Goal: Task Accomplishment & Management: Manage account settings

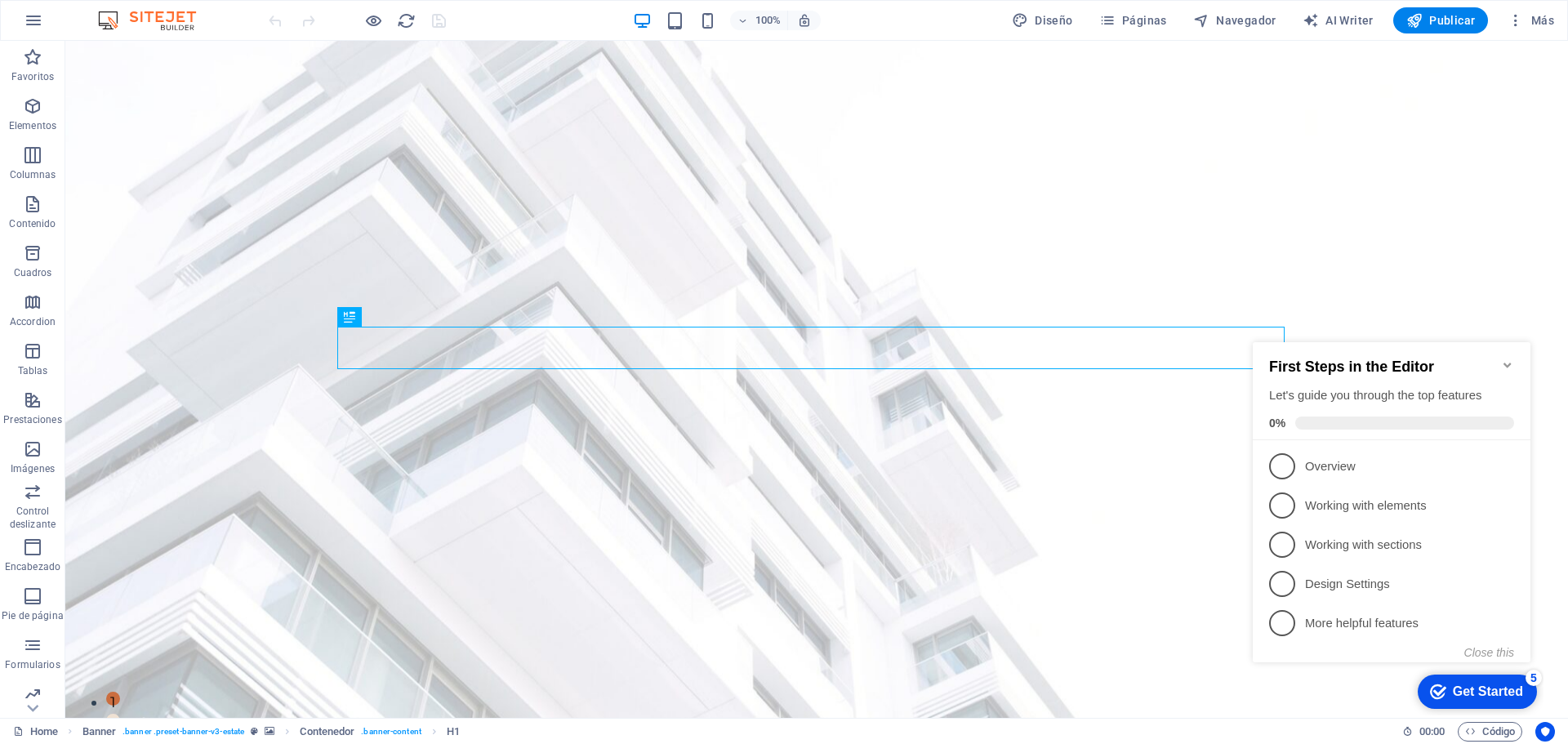
click at [1506, 363] on icon "Minimize checklist" at bounding box center [1507, 365] width 7 height 5
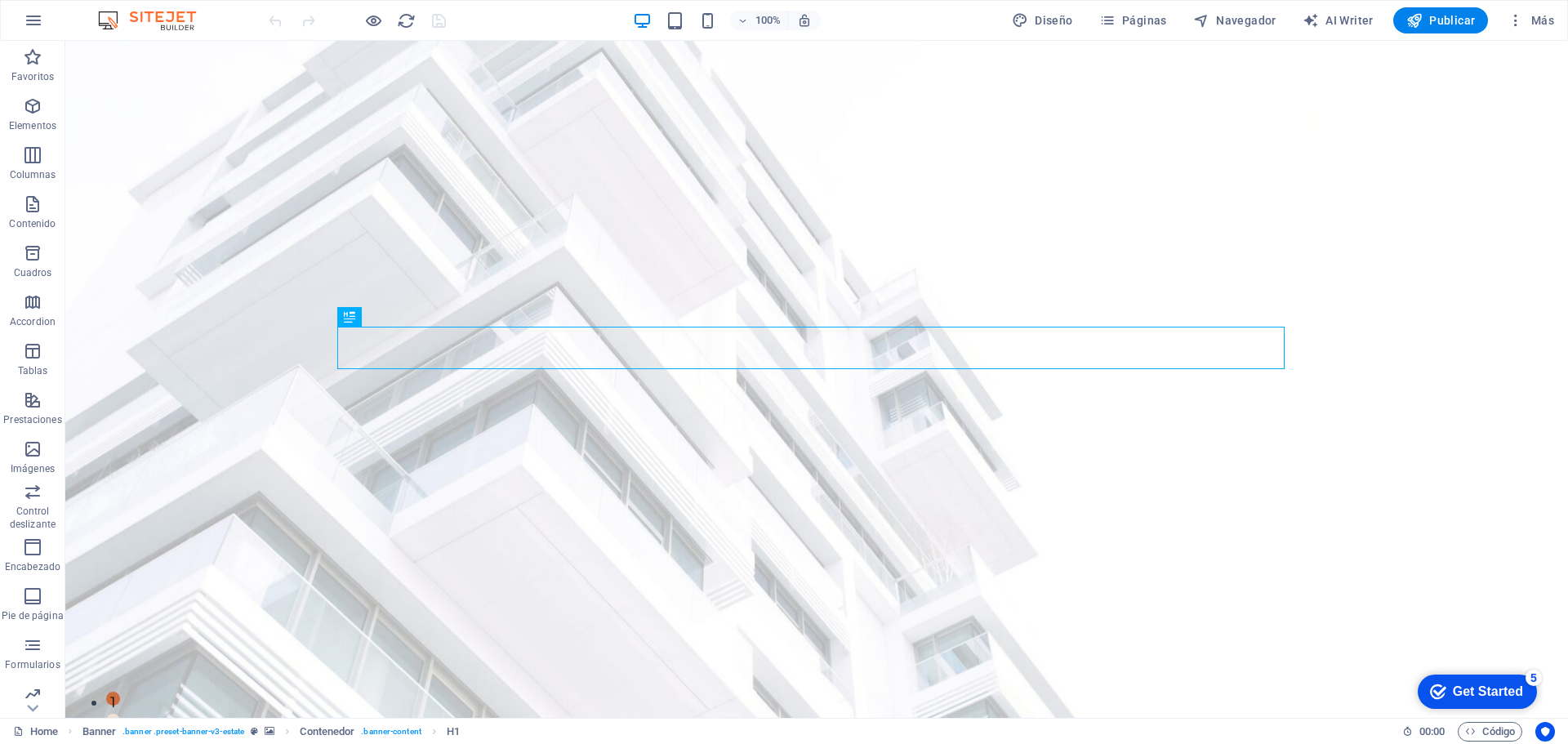
click html "checkmark Get Started 5 First Steps in the Editor Let's guide you through the t…"
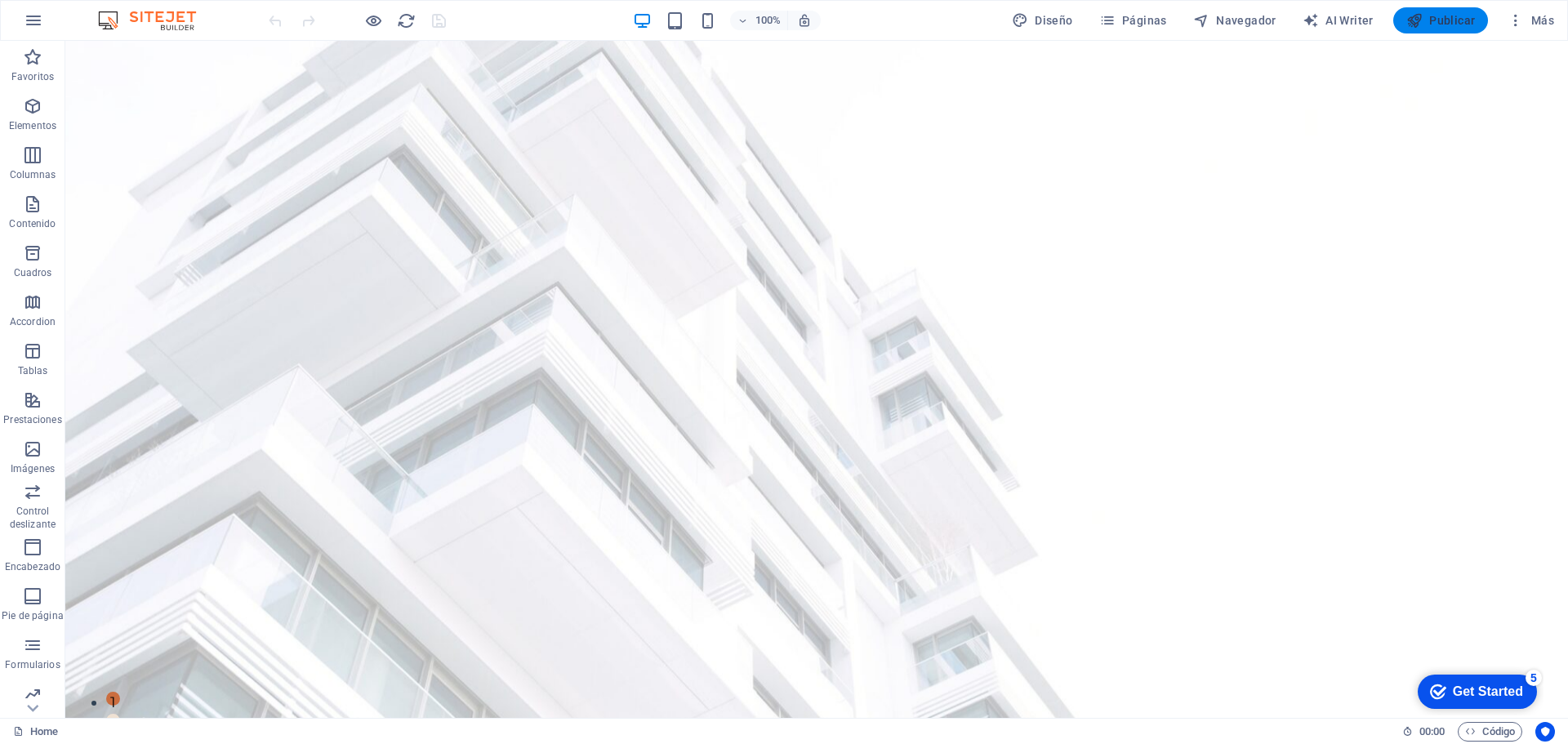
click at [1442, 21] on span "Publicar" at bounding box center [1441, 20] width 70 height 17
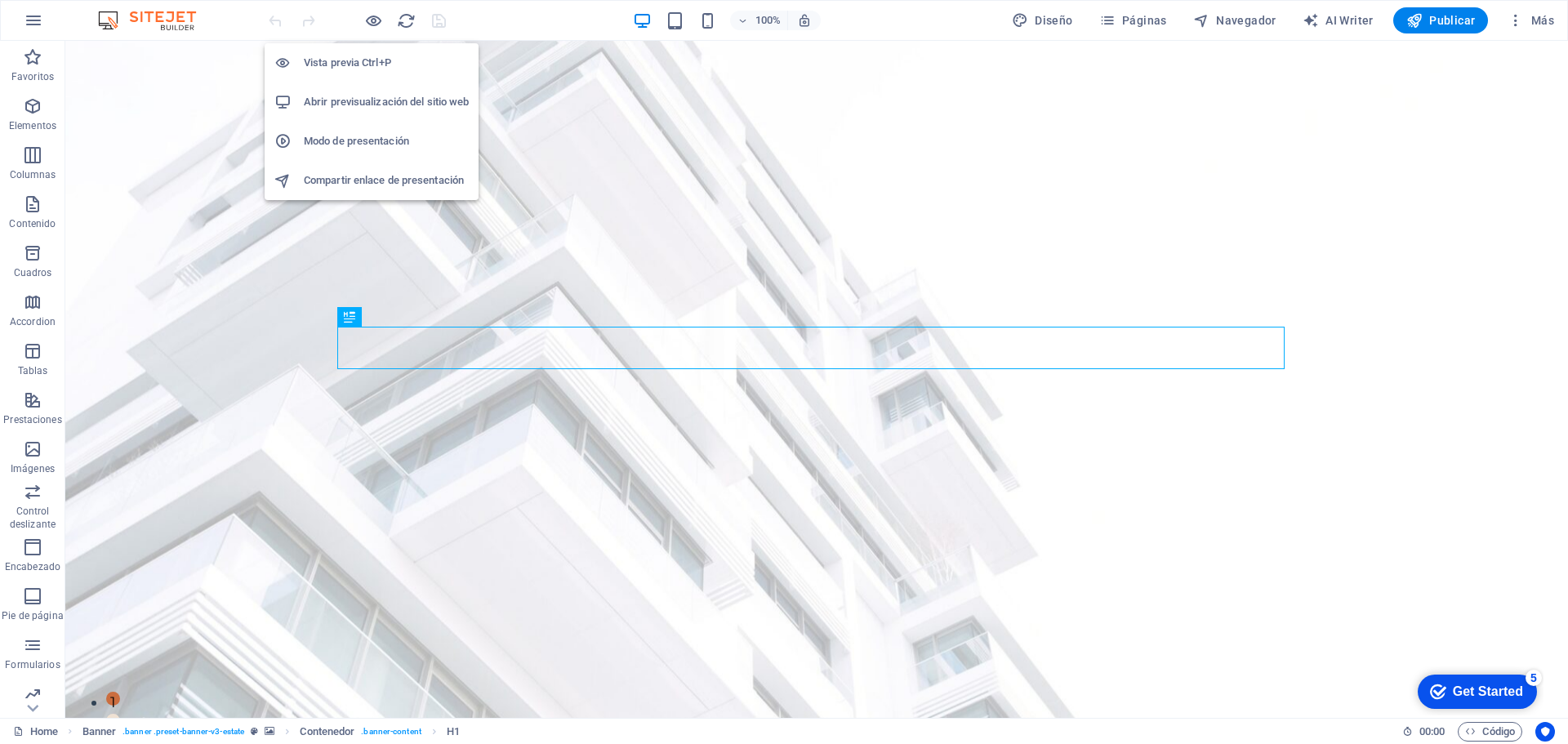
click at [374, 61] on h6 "Vista previa Ctrl+P" at bounding box center [387, 62] width 165 height 19
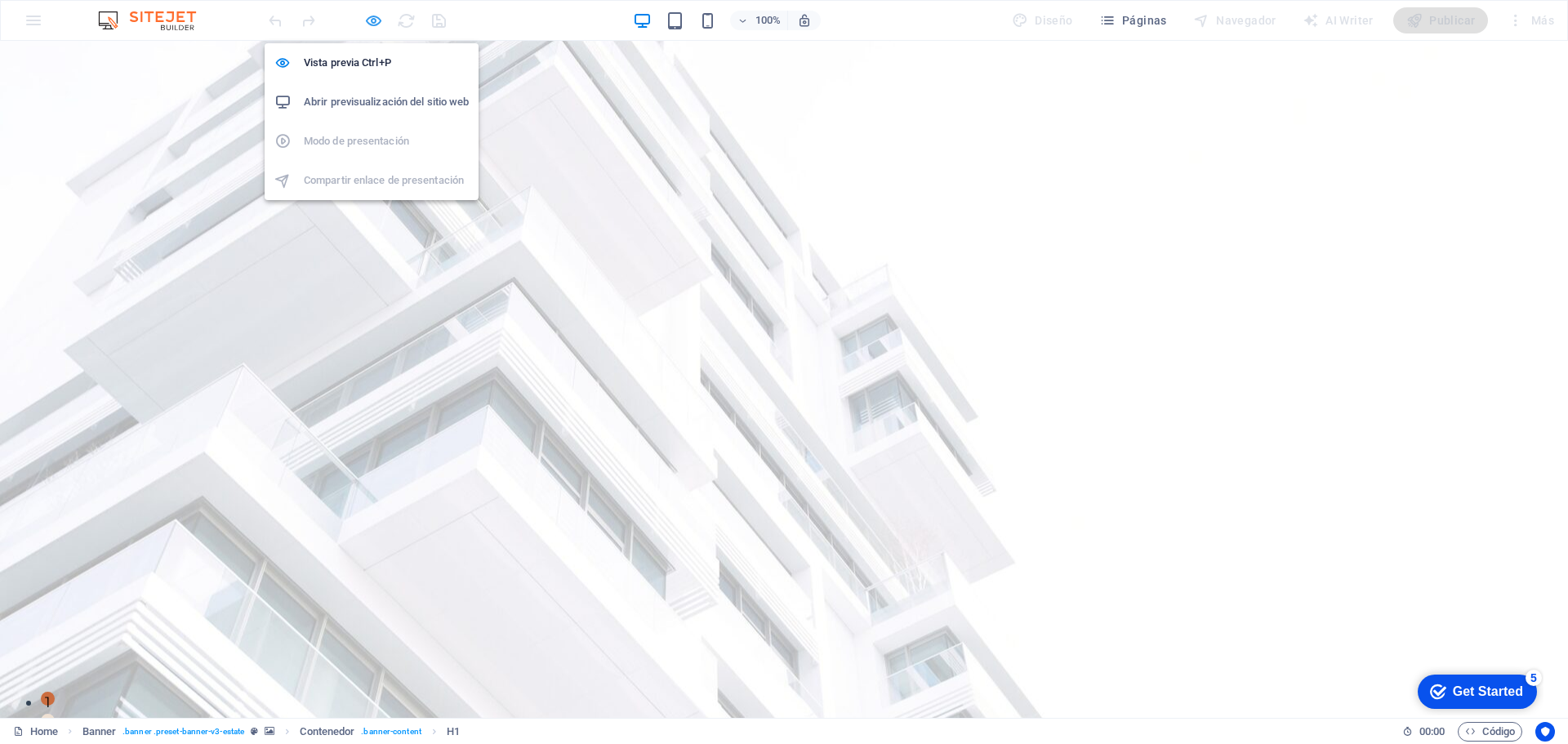
click at [376, 15] on icon "button" at bounding box center [374, 20] width 18 height 18
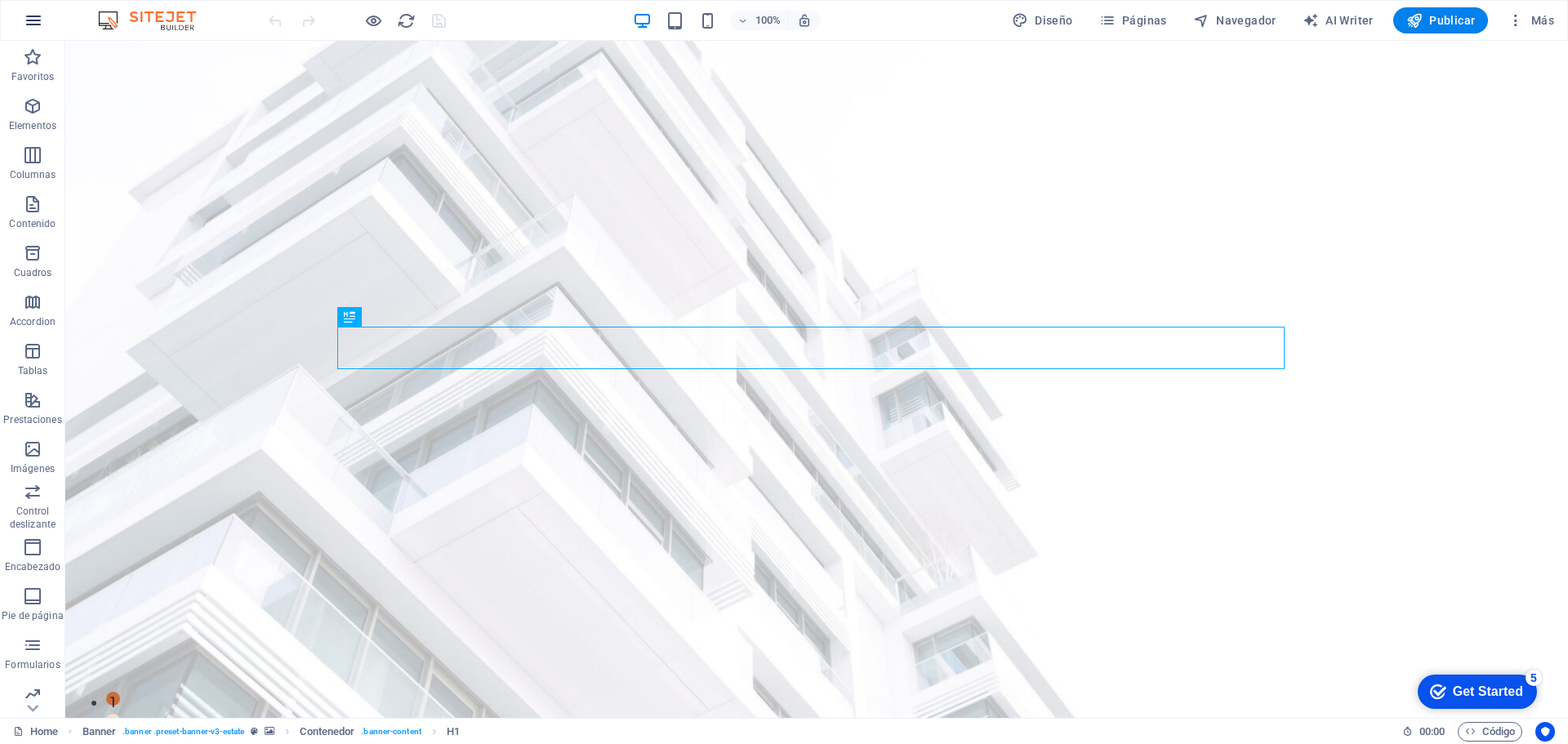
click at [39, 19] on icon "button" at bounding box center [33, 20] width 19 height 19
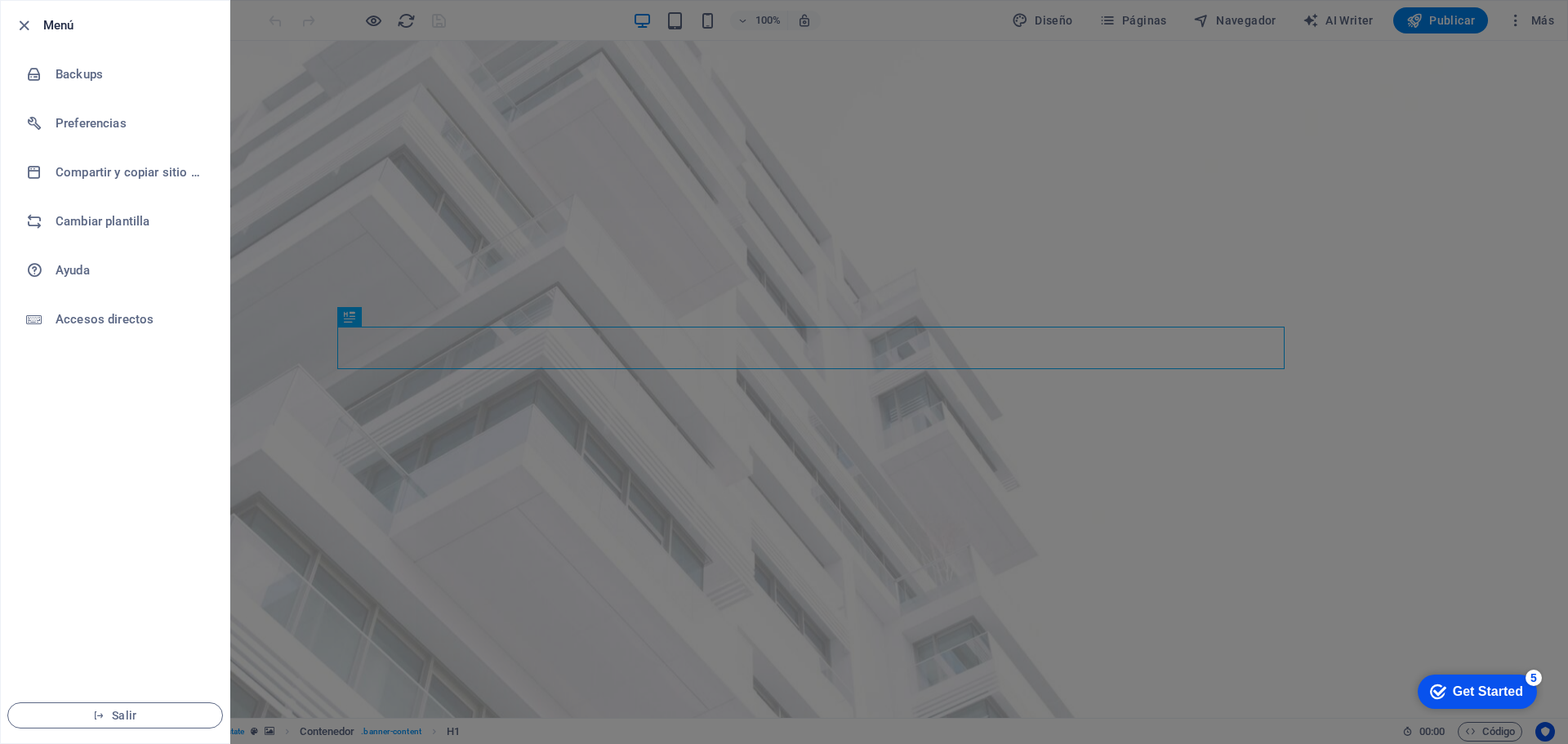
drag, startPoint x: 733, startPoint y: 236, endPoint x: 717, endPoint y: 236, distance: 16.0
click at [733, 236] on div at bounding box center [784, 372] width 1568 height 744
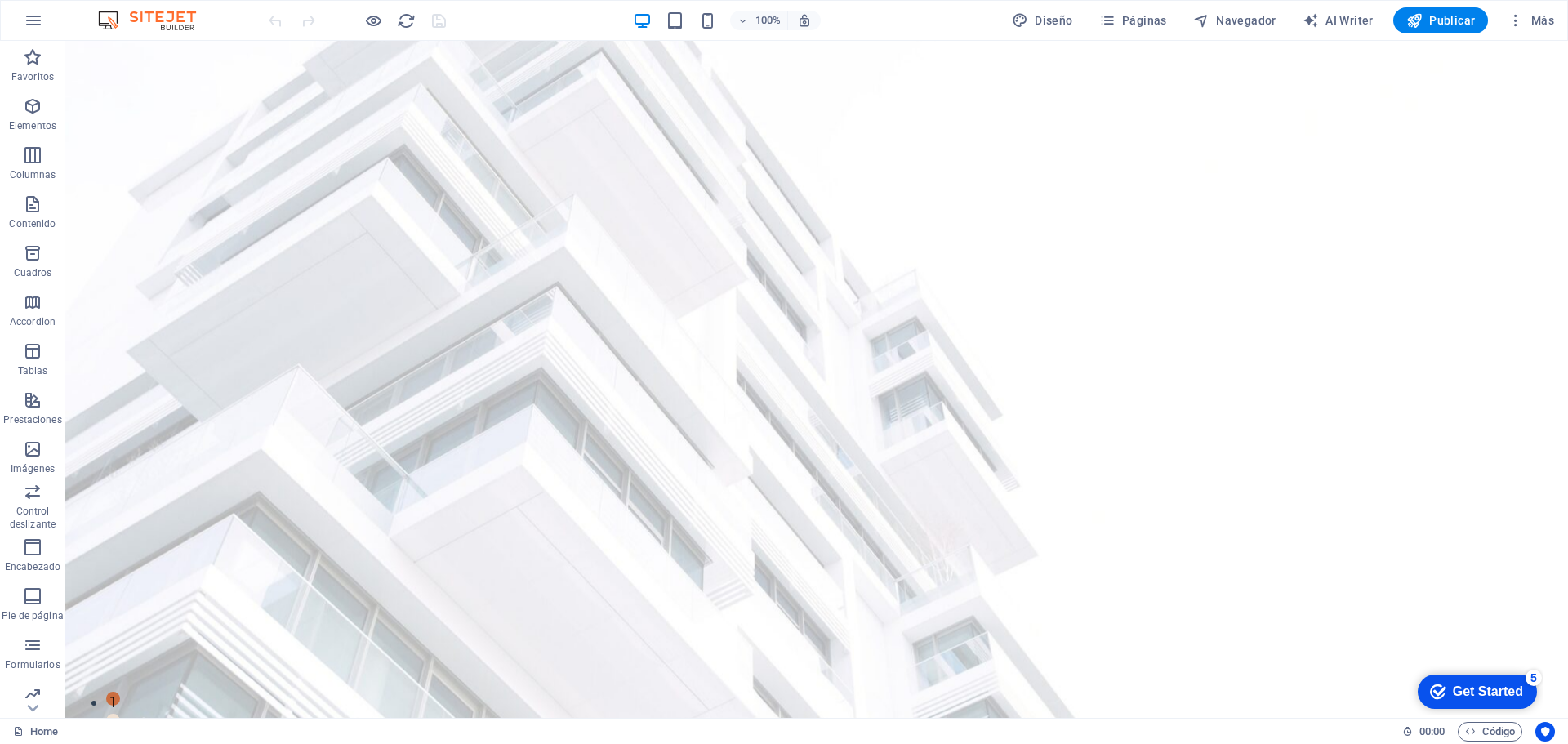
click at [164, 20] on img at bounding box center [154, 20] width 122 height 19
click at [164, 18] on img at bounding box center [154, 20] width 122 height 19
click at [34, 18] on icon "button" at bounding box center [33, 20] width 19 height 19
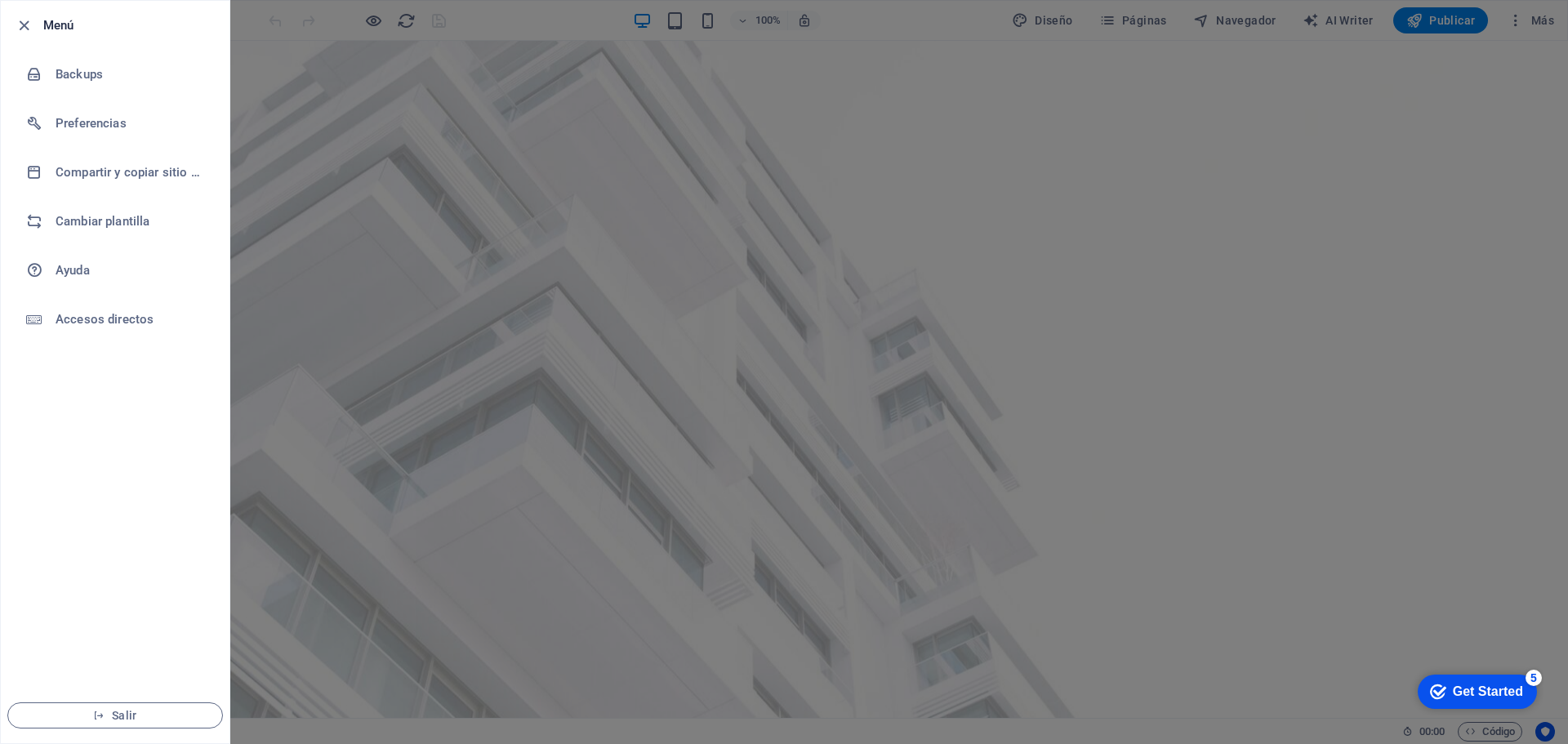
click at [34, 18] on div at bounding box center [28, 25] width 29 height 19
click at [1454, 380] on div at bounding box center [784, 372] width 1568 height 744
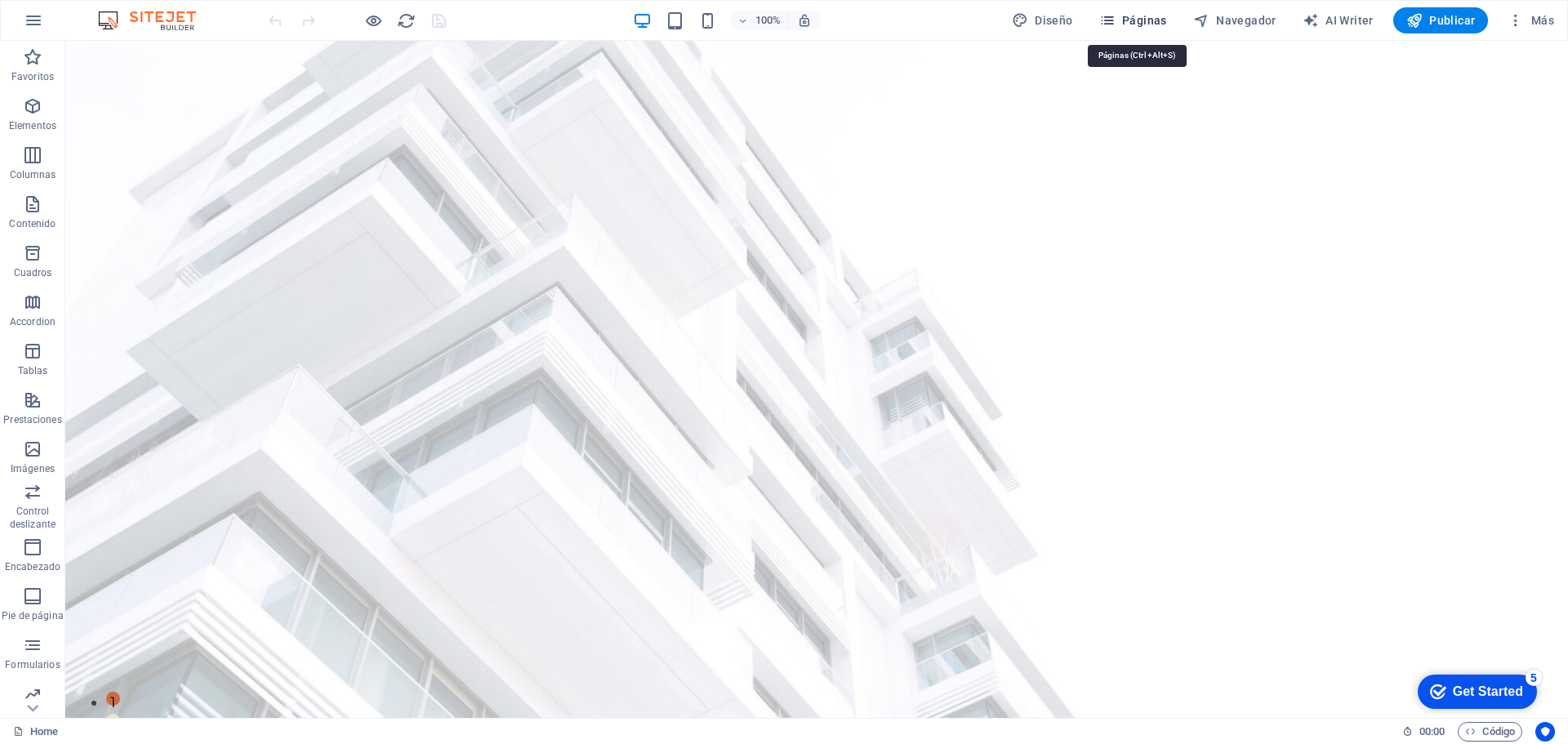
click at [1159, 17] on span "Páginas" at bounding box center [1134, 20] width 68 height 17
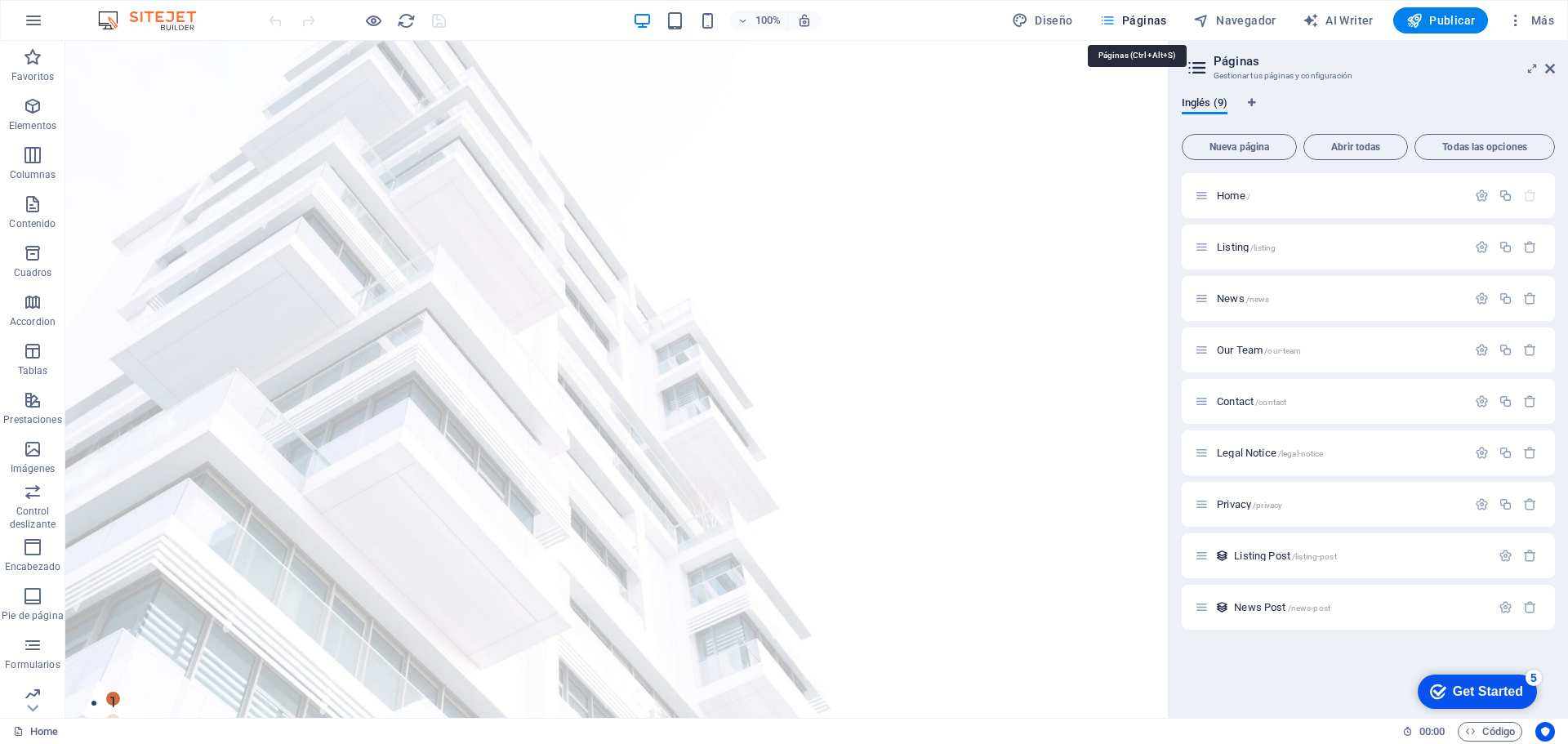
click at [1159, 17] on span "Páginas" at bounding box center [1134, 20] width 68 height 17
click at [1246, 18] on span "Navegador" at bounding box center [1235, 20] width 84 height 17
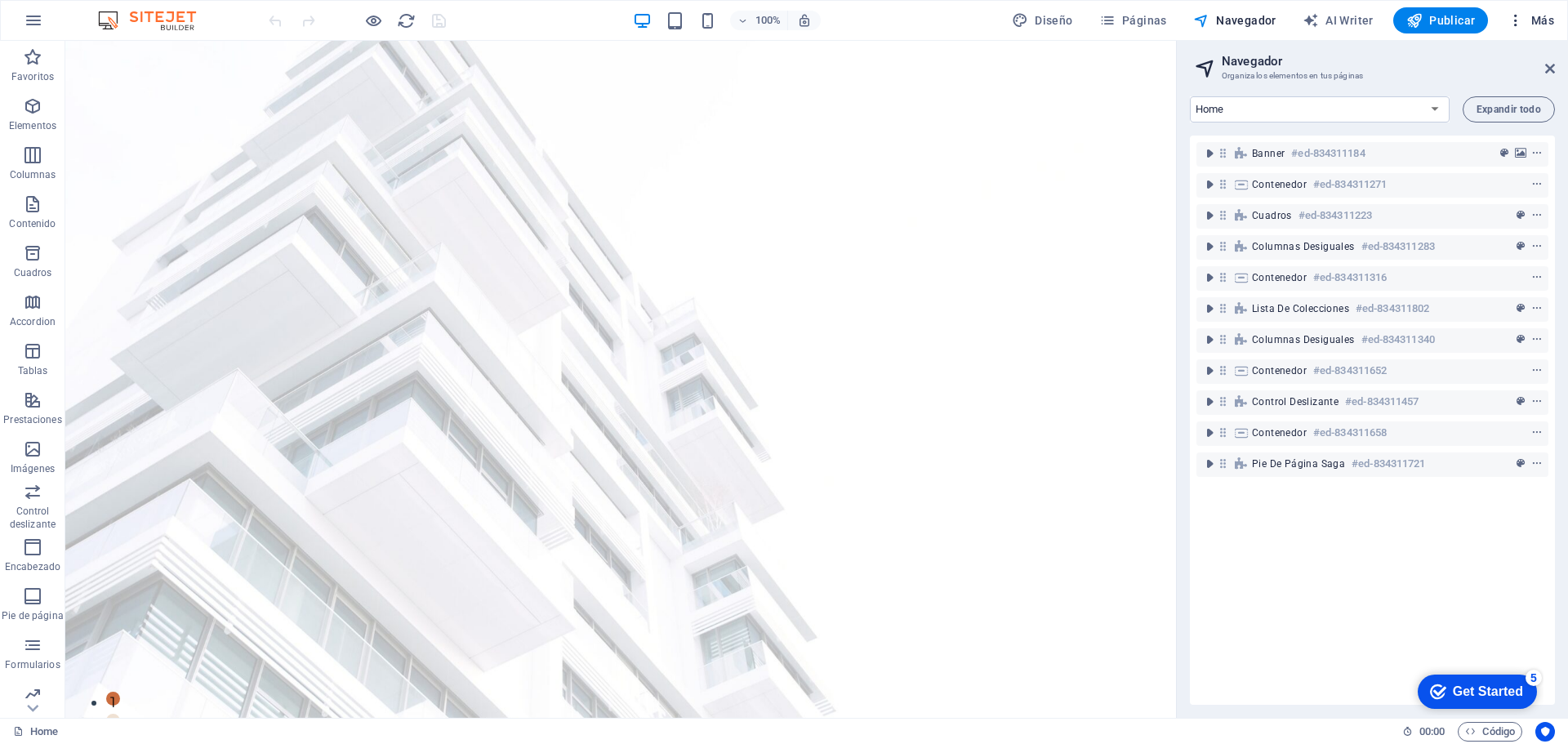
click at [1544, 17] on span "Más" at bounding box center [1530, 20] width 47 height 17
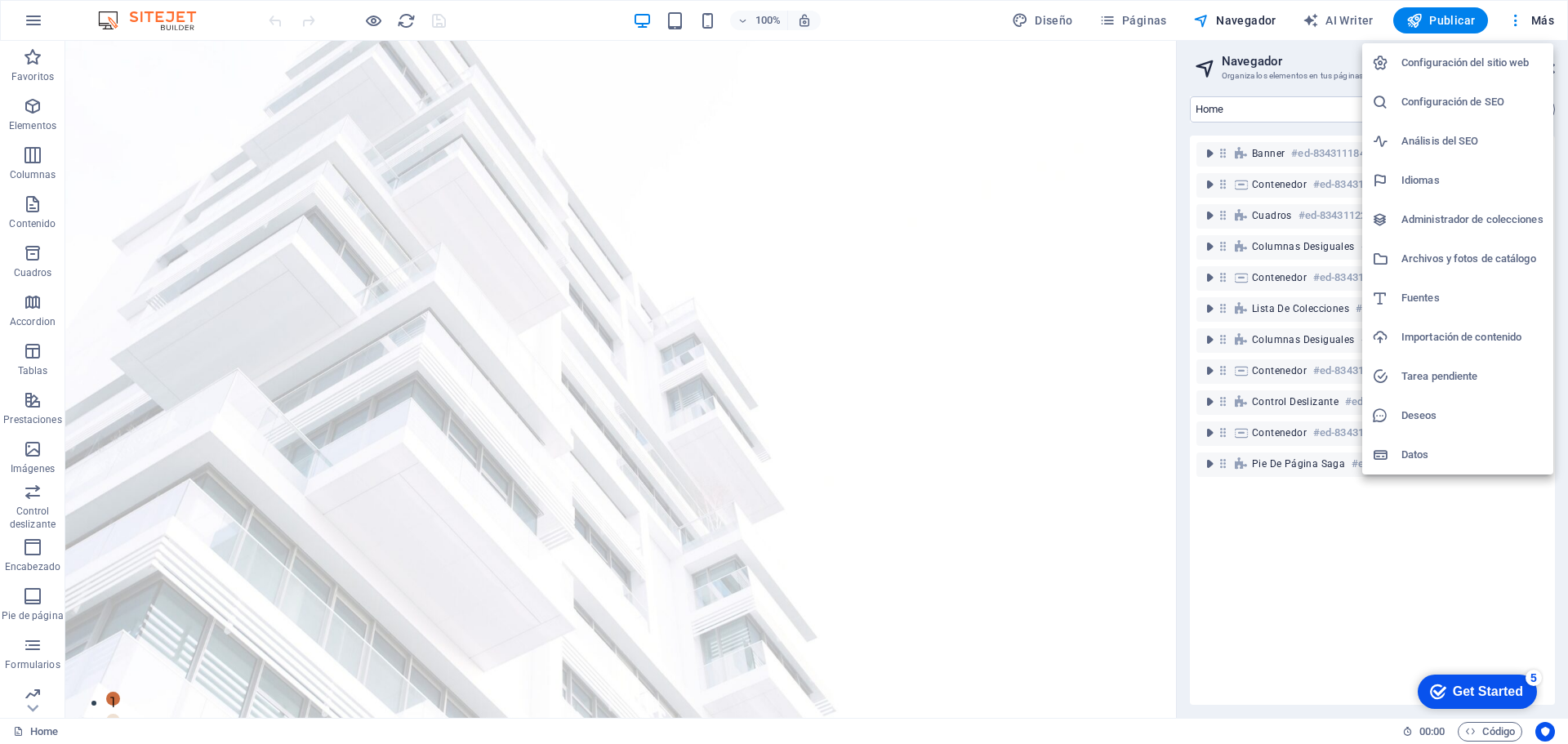
click at [1470, 50] on li "Configuración del sitio web" at bounding box center [1458, 62] width 191 height 39
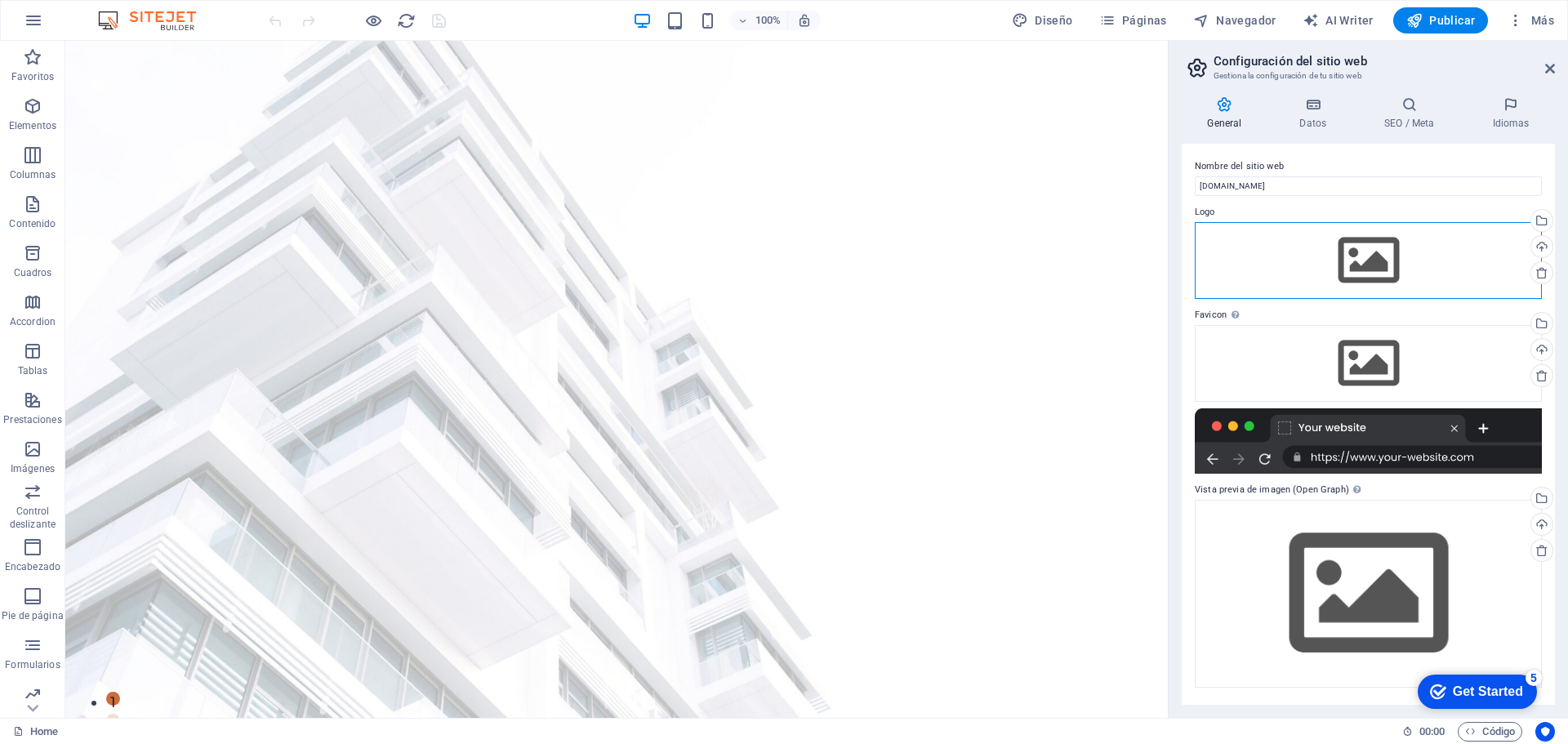
click at [1369, 244] on div "Arrastra archivos aquí, haz clic para escoger archivos o selecciona archivos de…" at bounding box center [1369, 261] width 347 height 77
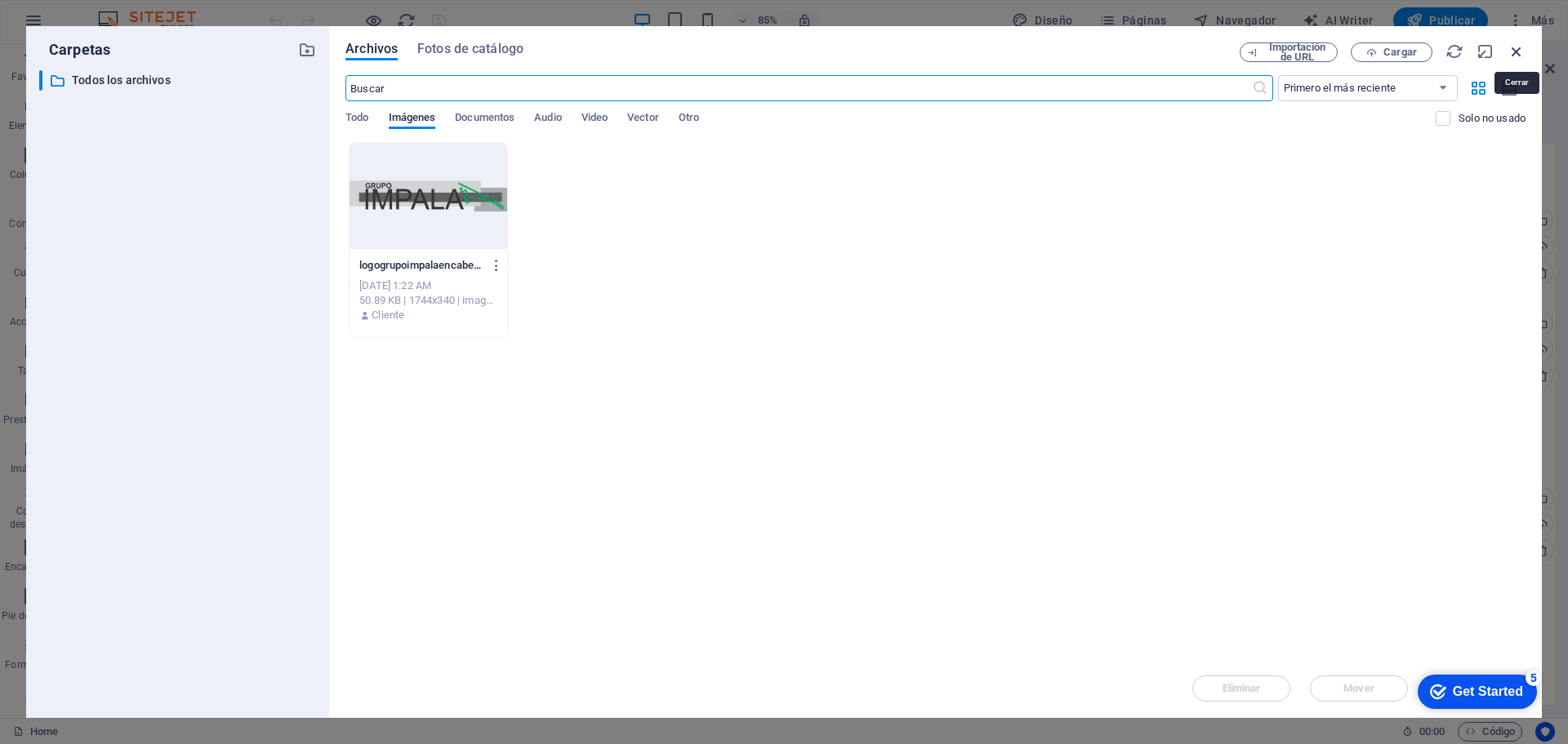
click at [1518, 47] on icon "button" at bounding box center [1517, 51] width 18 height 18
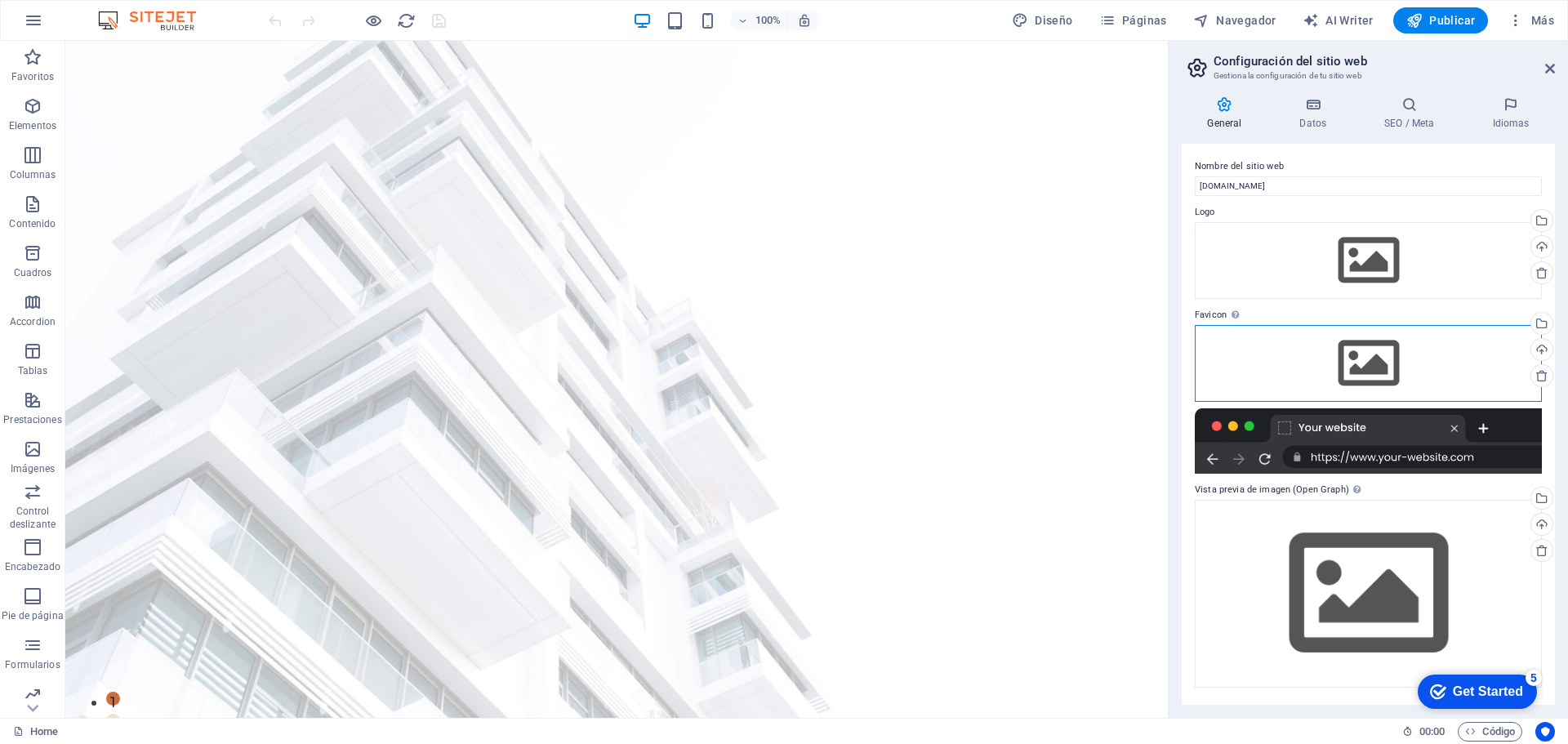
click at [1361, 370] on div "Arrastra archivos aquí, haz clic para escoger archivos o selecciona archivos de…" at bounding box center [1369, 364] width 347 height 77
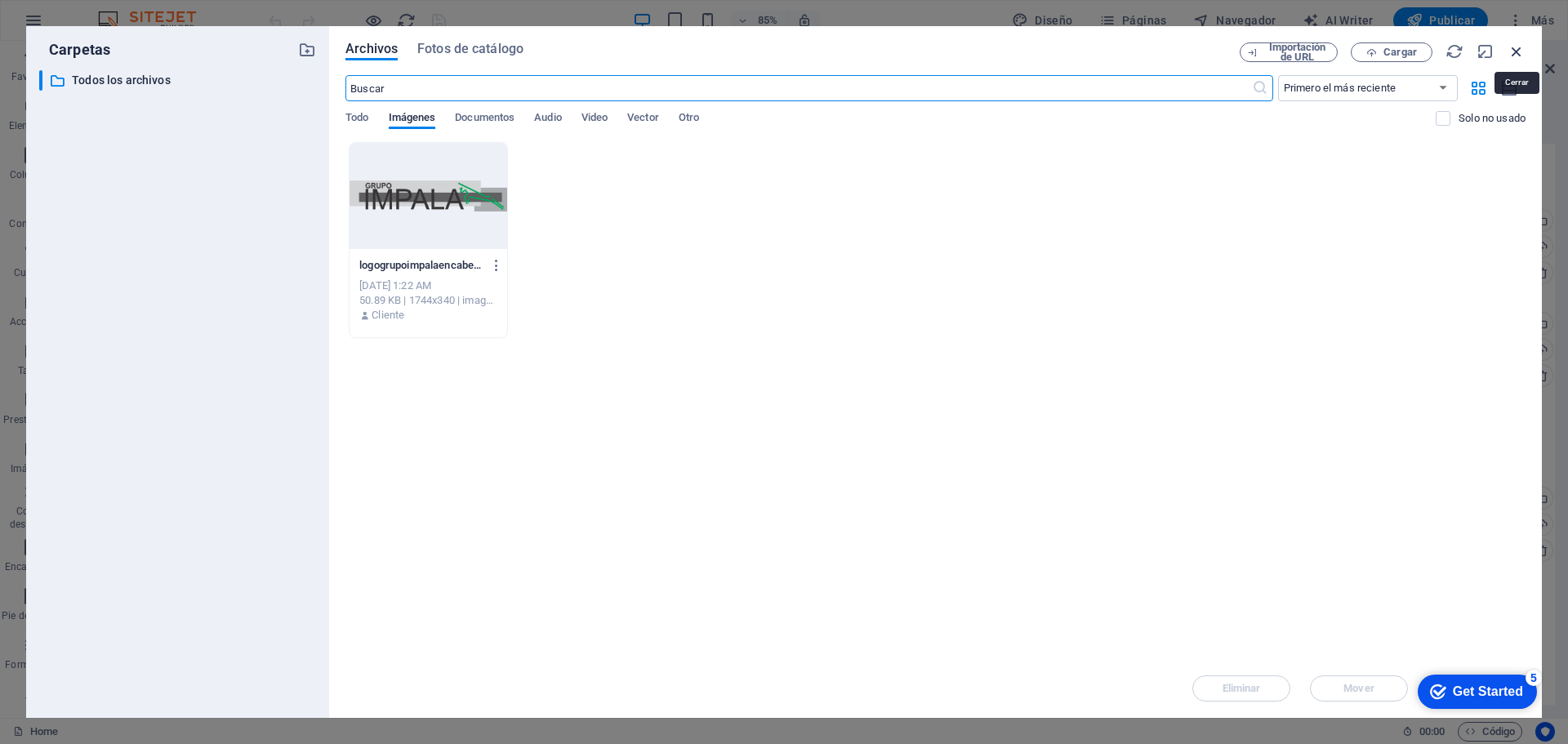
click at [1517, 53] on icon "button" at bounding box center [1517, 51] width 18 height 18
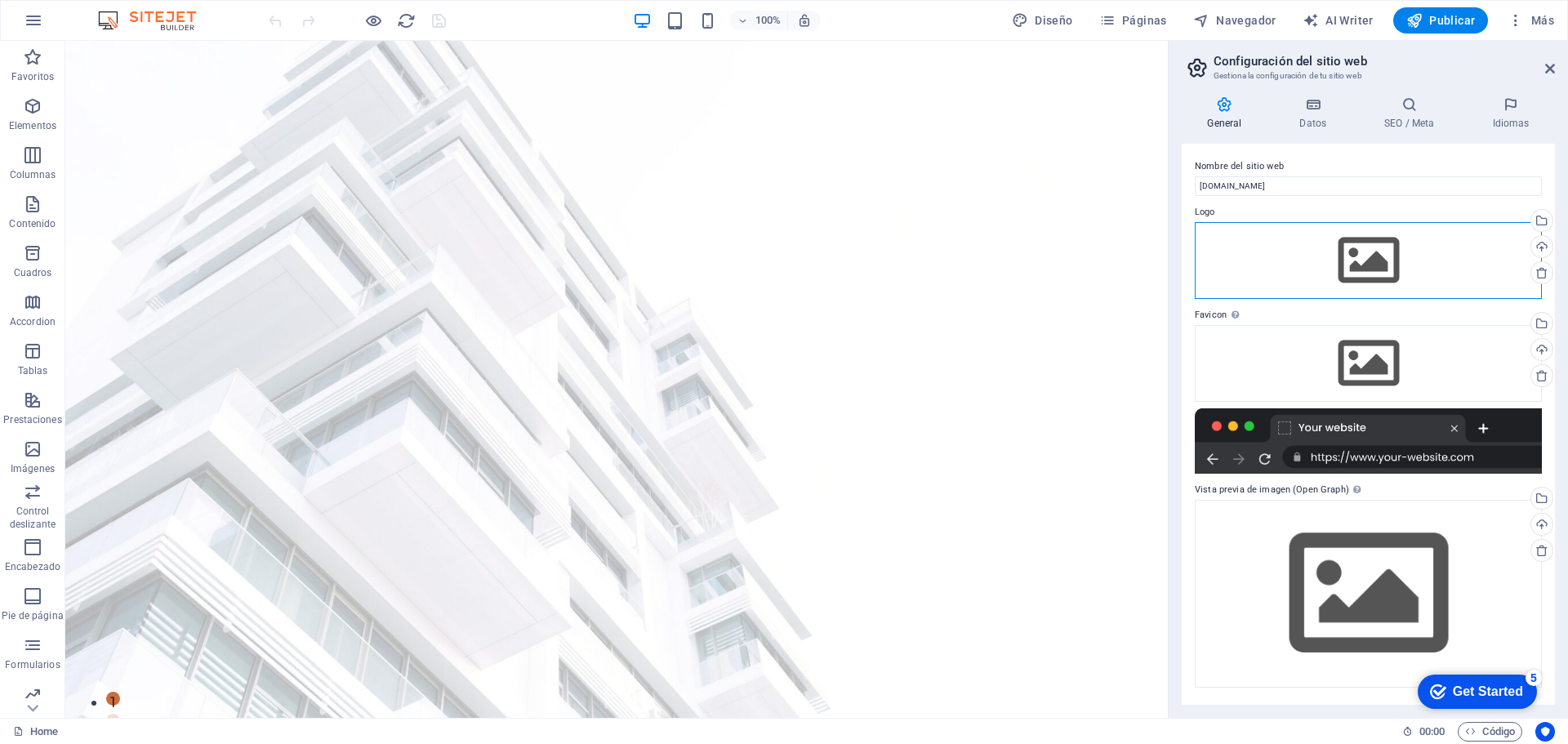
click at [1387, 256] on div "Arrastra archivos aquí, haz clic para escoger archivos o selecciona archivos de…" at bounding box center [1369, 261] width 347 height 77
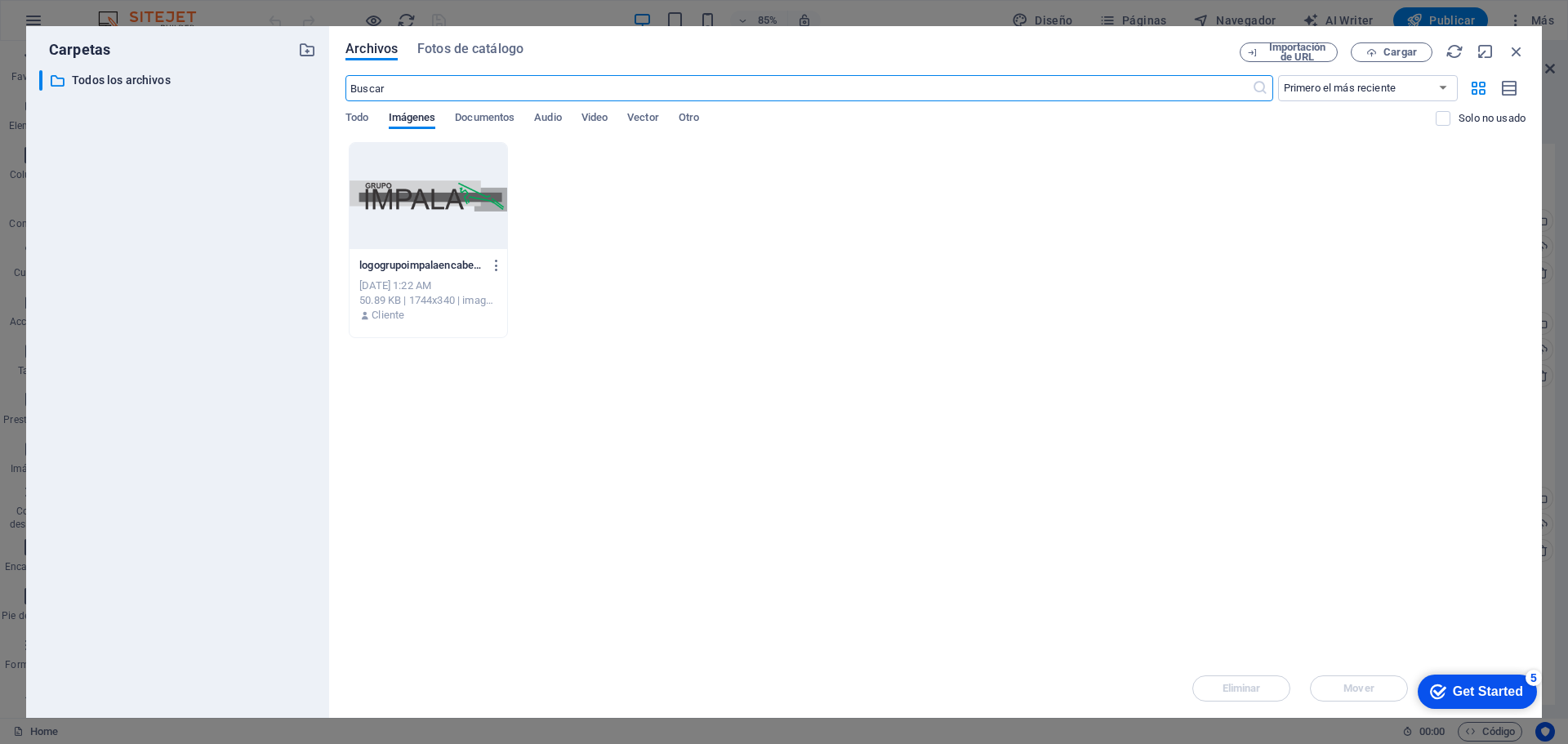
click at [415, 193] on div at bounding box center [429, 197] width 158 height 107
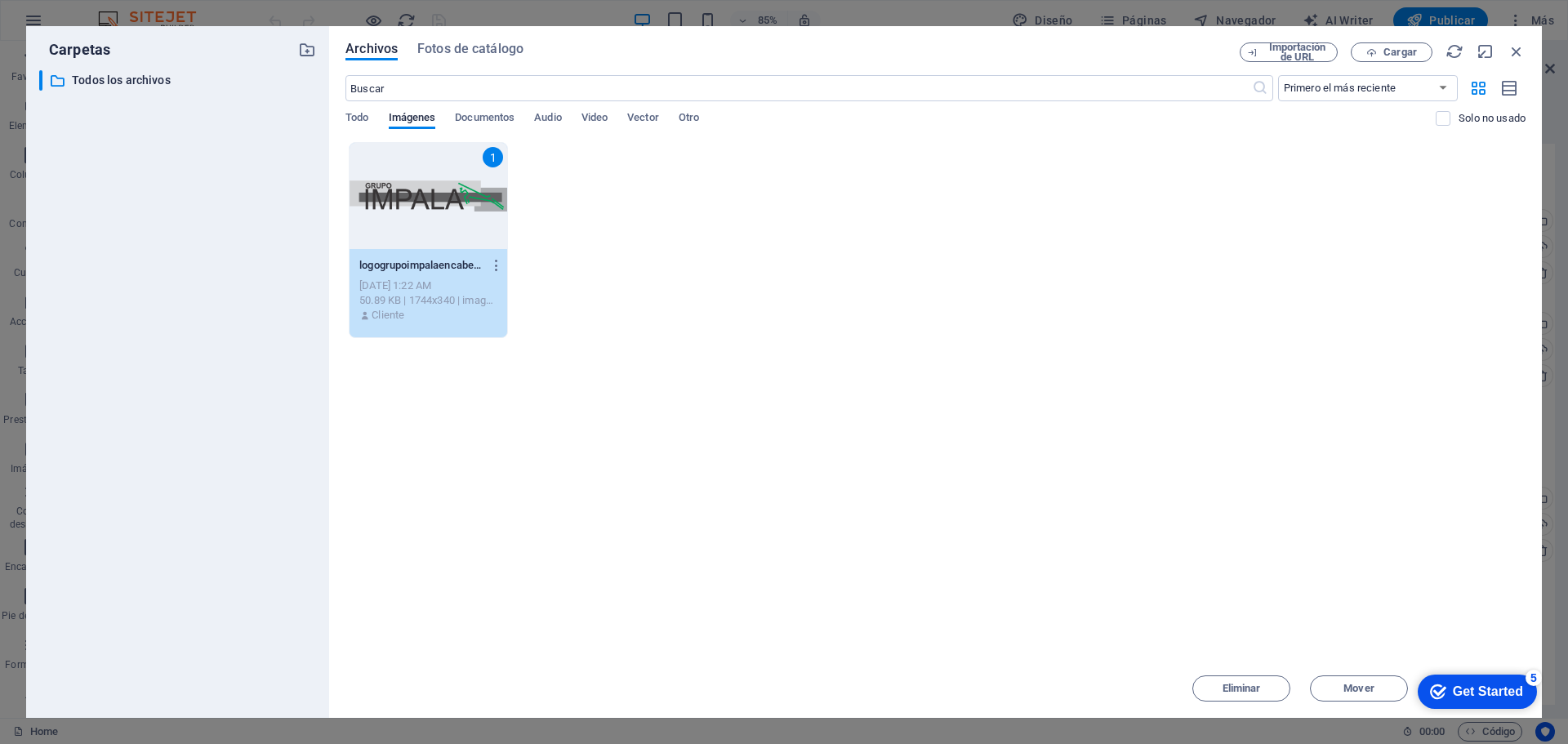
click at [415, 193] on div "1" at bounding box center [429, 197] width 158 height 107
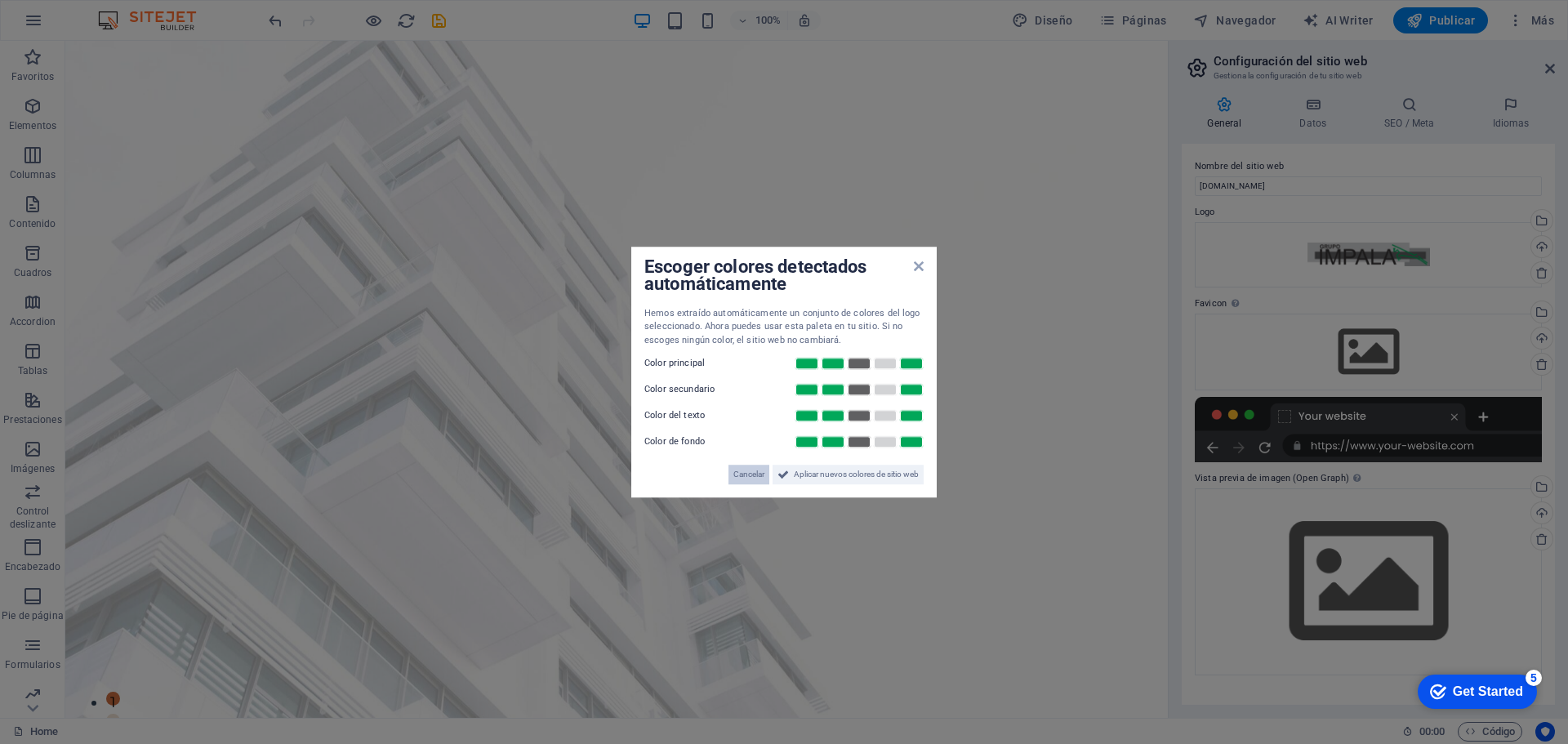
click at [747, 480] on span "Cancelar" at bounding box center [749, 474] width 31 height 19
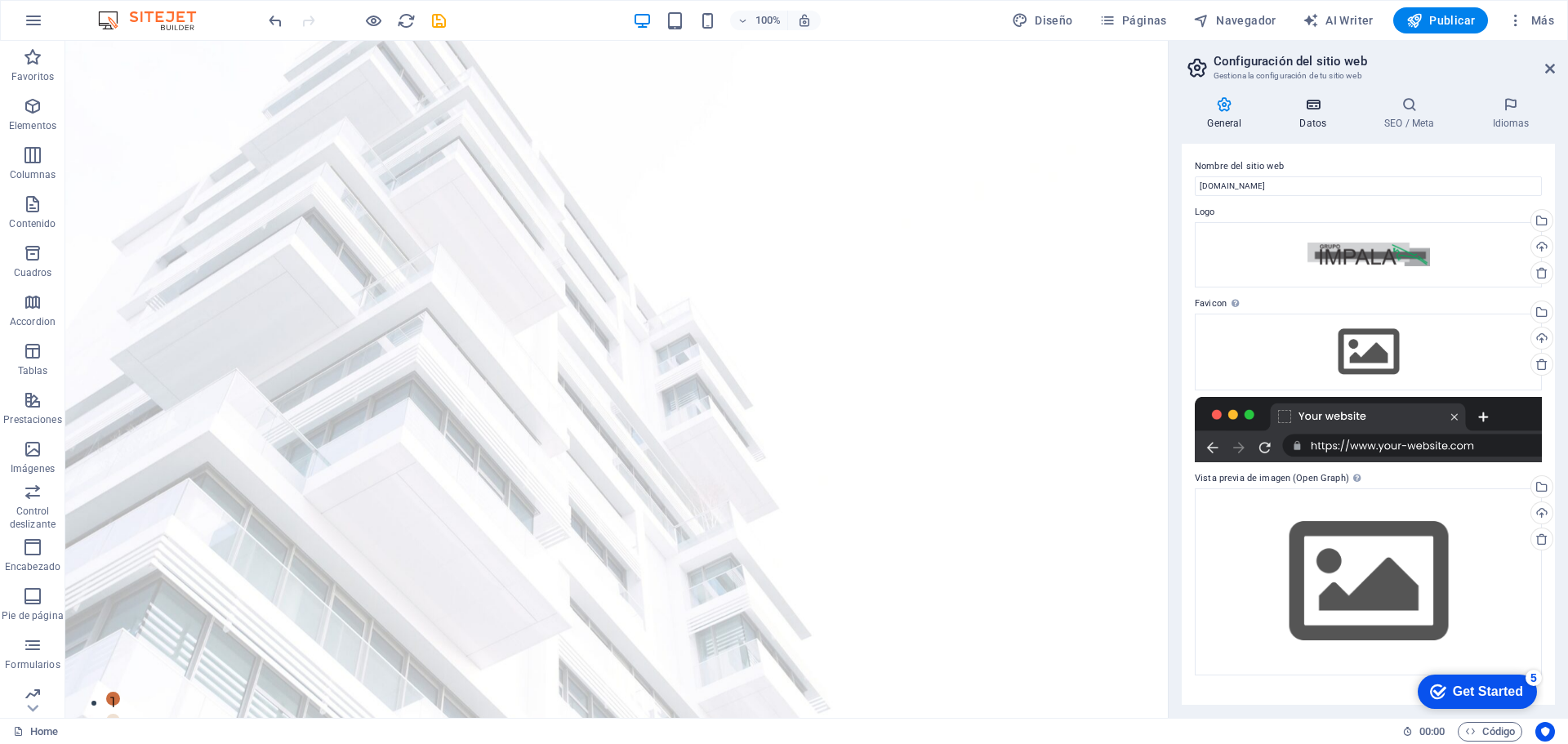
click at [1314, 121] on h4 "Datos" at bounding box center [1316, 113] width 85 height 34
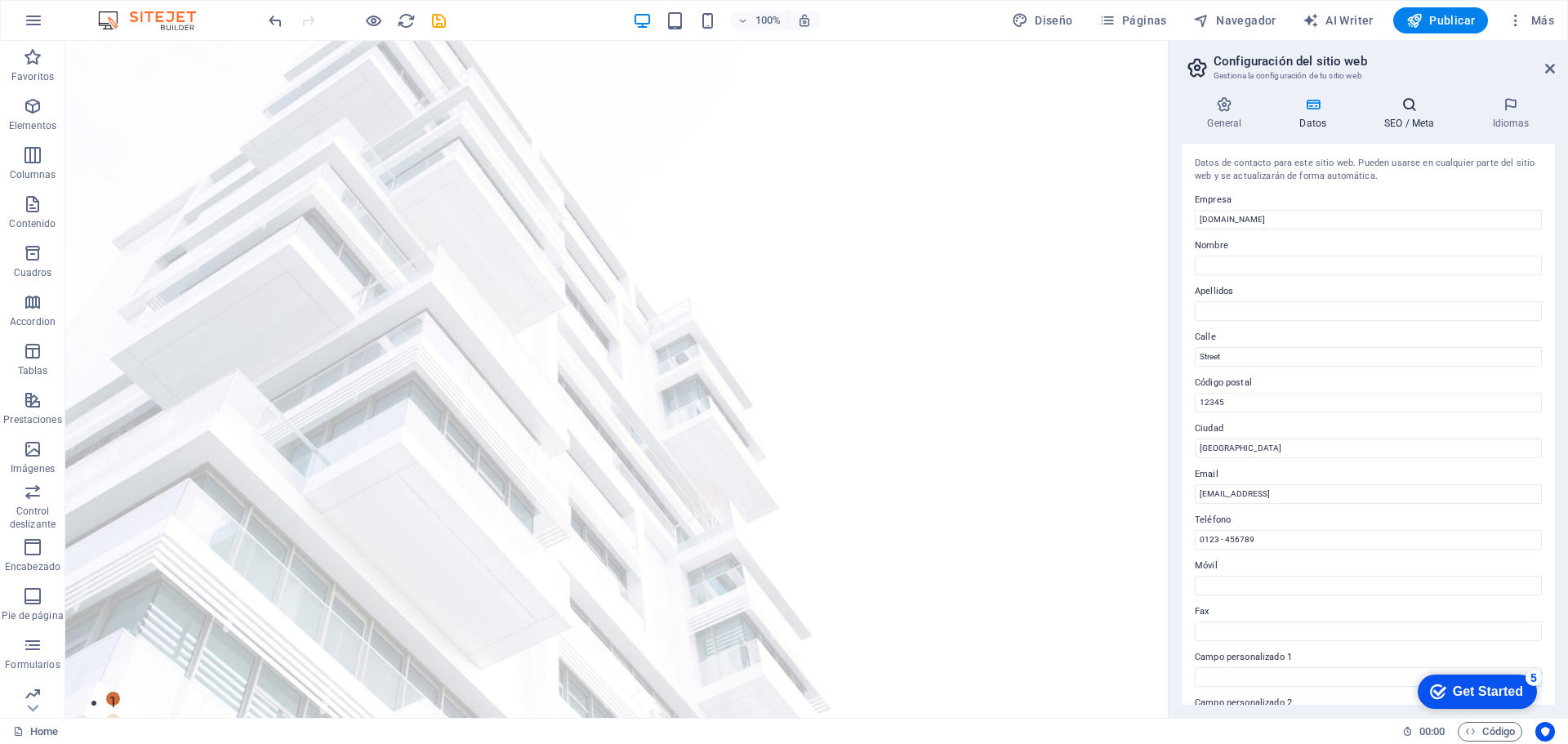
click at [1414, 124] on h4 "SEO / Meta" at bounding box center [1412, 113] width 107 height 34
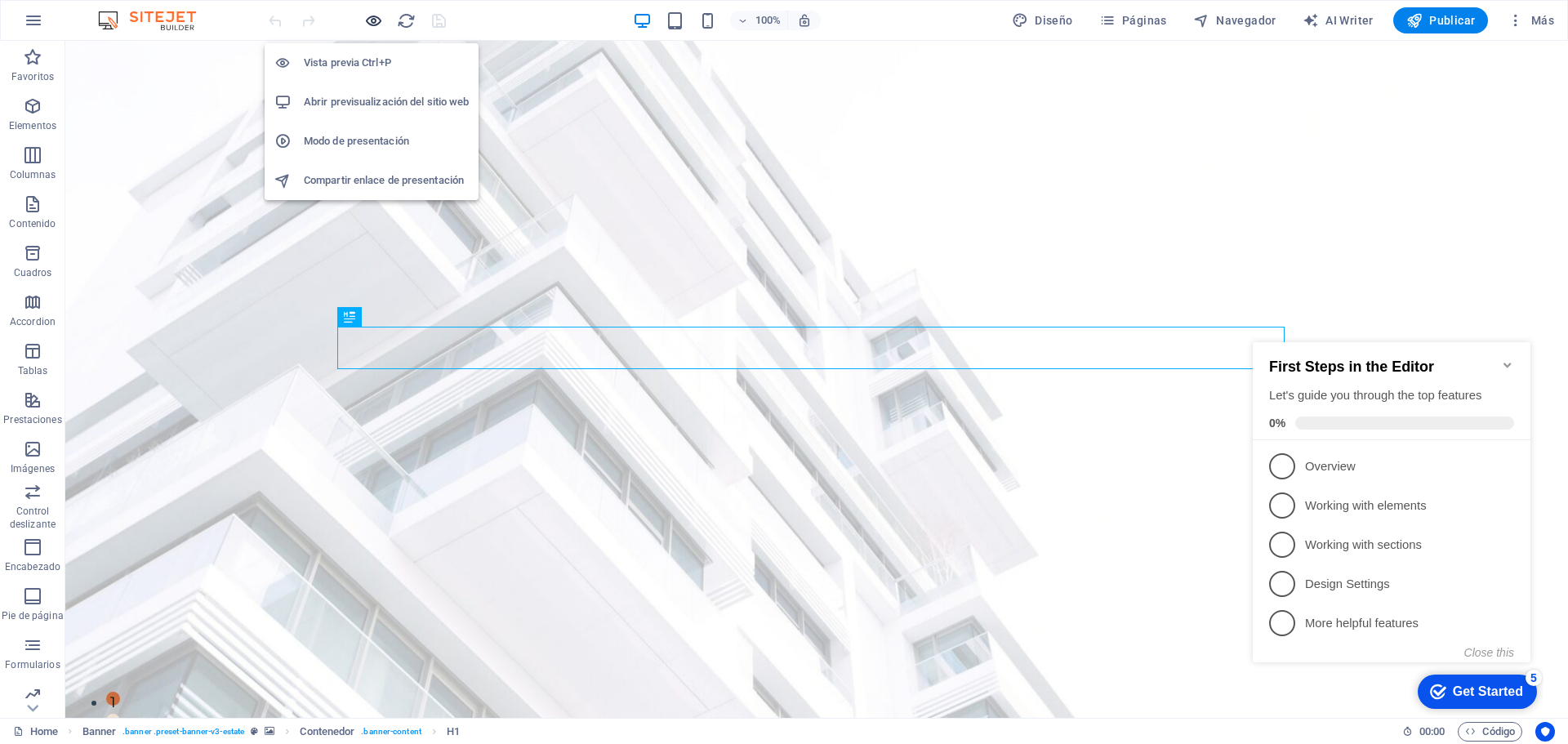
click at [378, 19] on icon "button" at bounding box center [374, 20] width 18 height 18
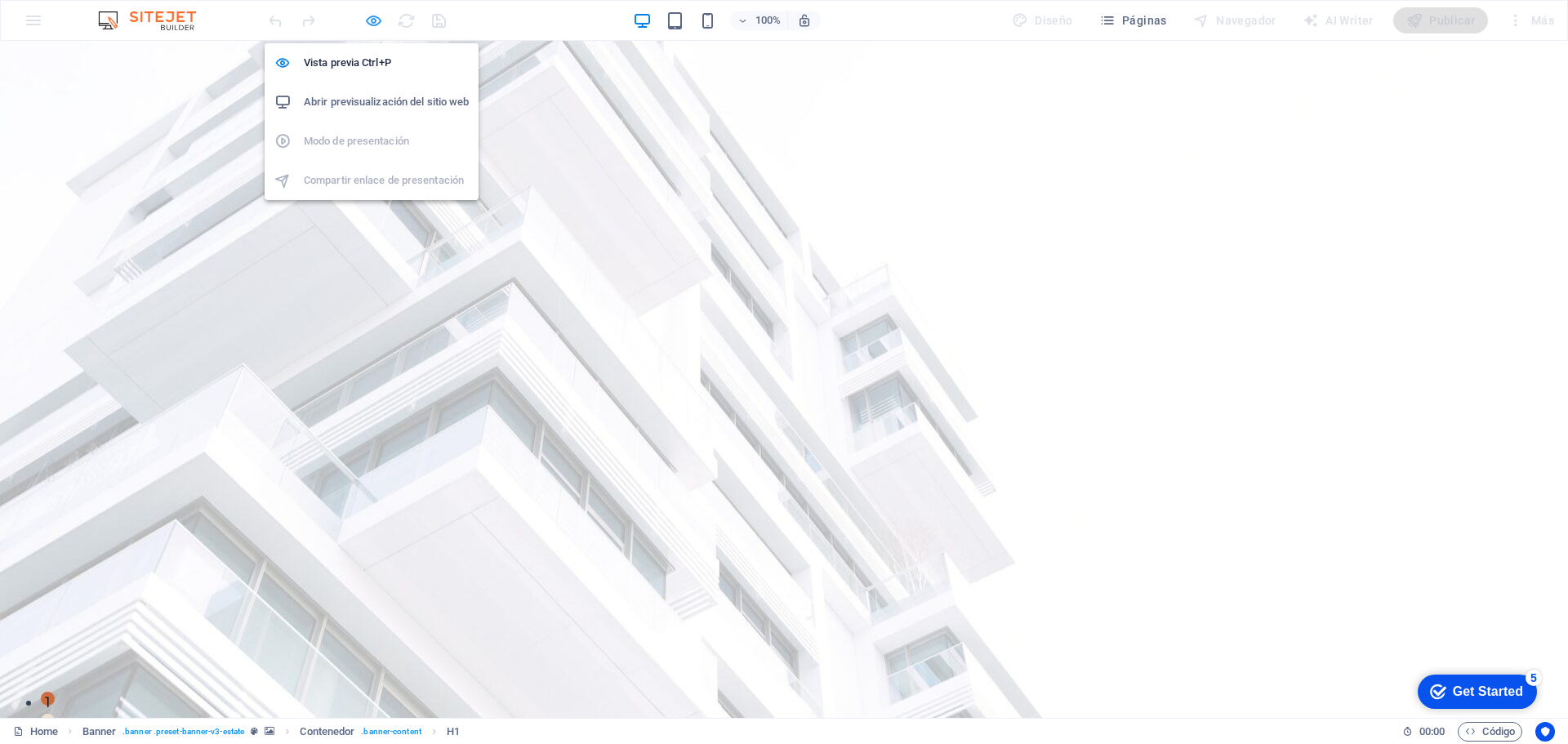
click at [371, 24] on icon "button" at bounding box center [374, 20] width 18 height 18
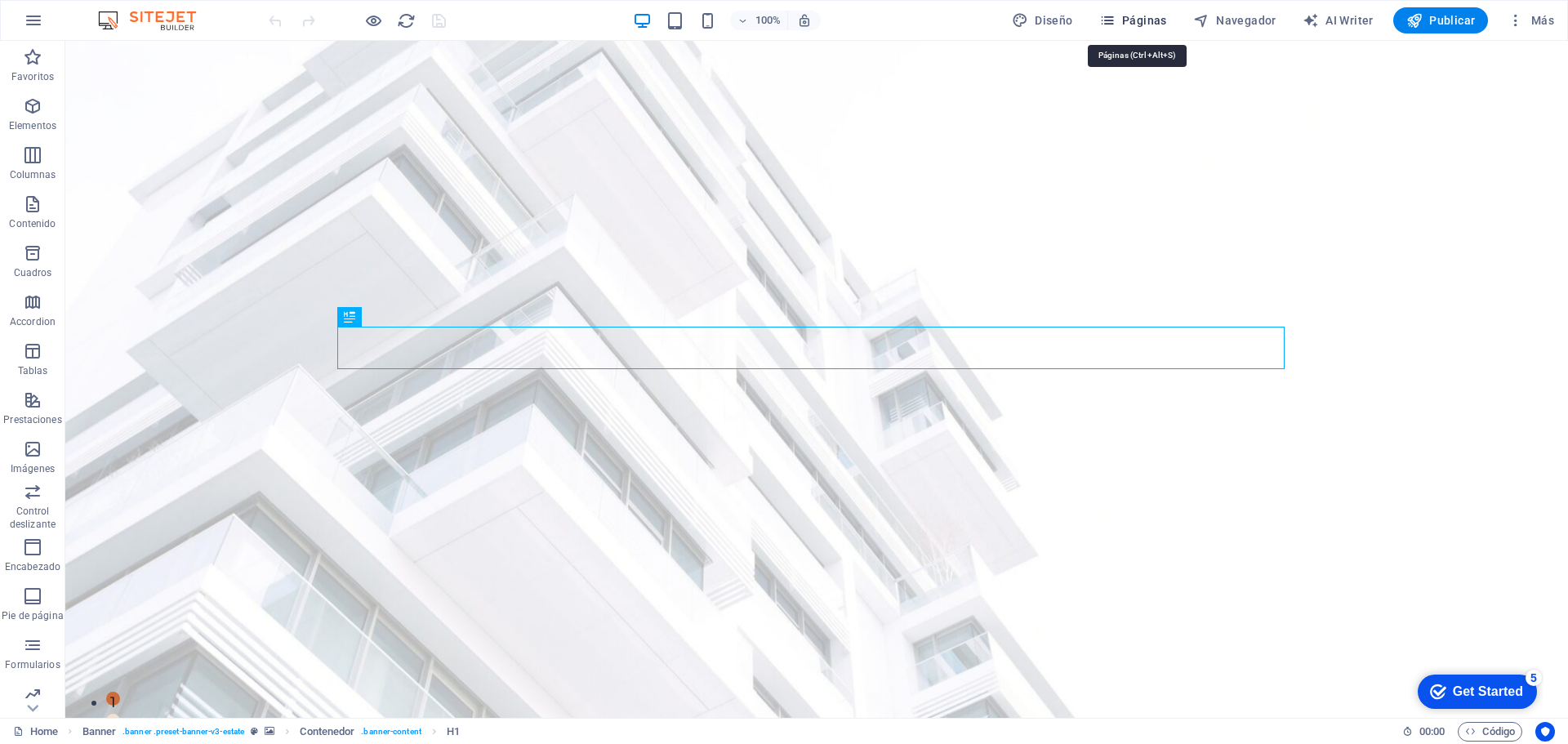
click at [1152, 20] on span "Páginas" at bounding box center [1134, 20] width 68 height 17
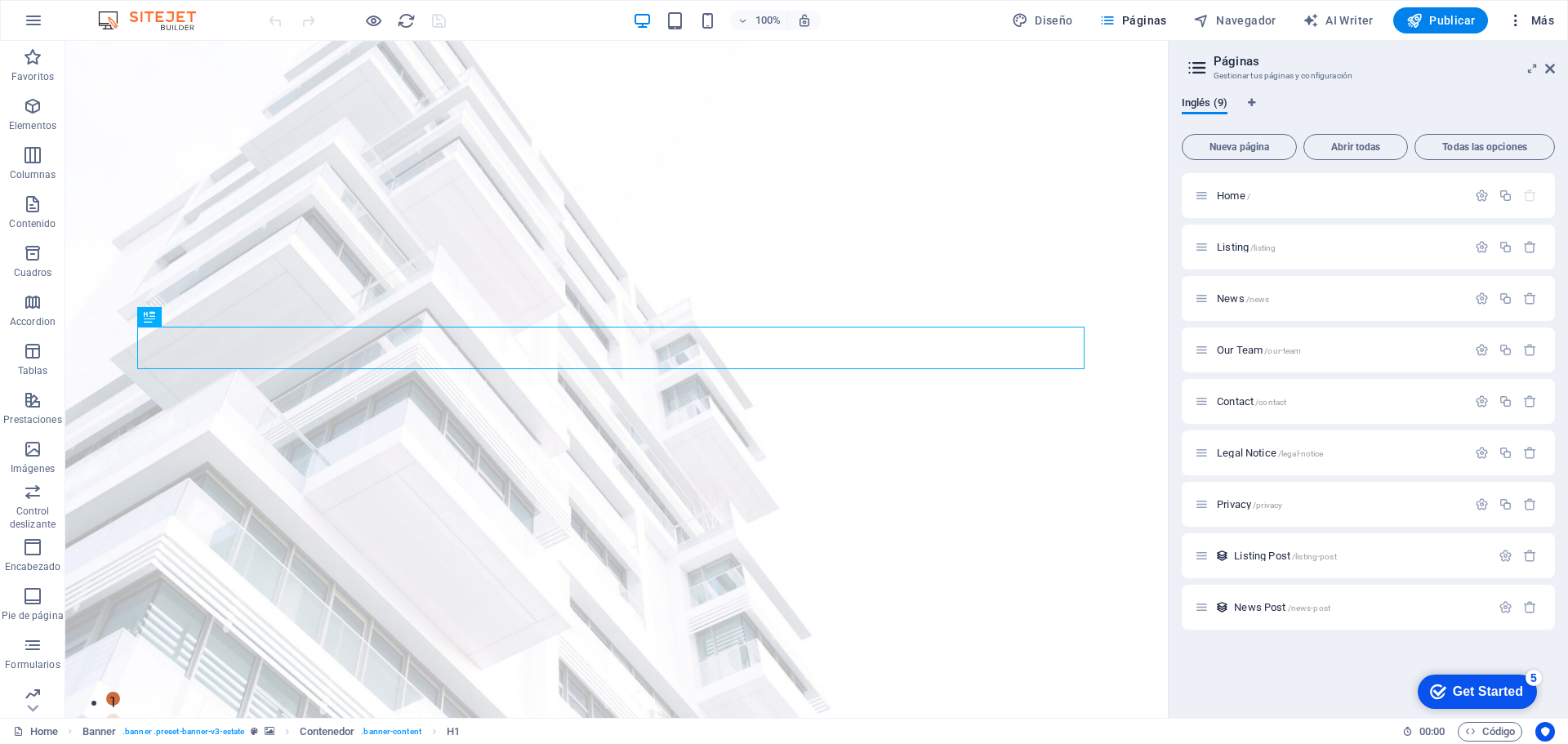
click at [1513, 16] on icon "button" at bounding box center [1516, 20] width 17 height 17
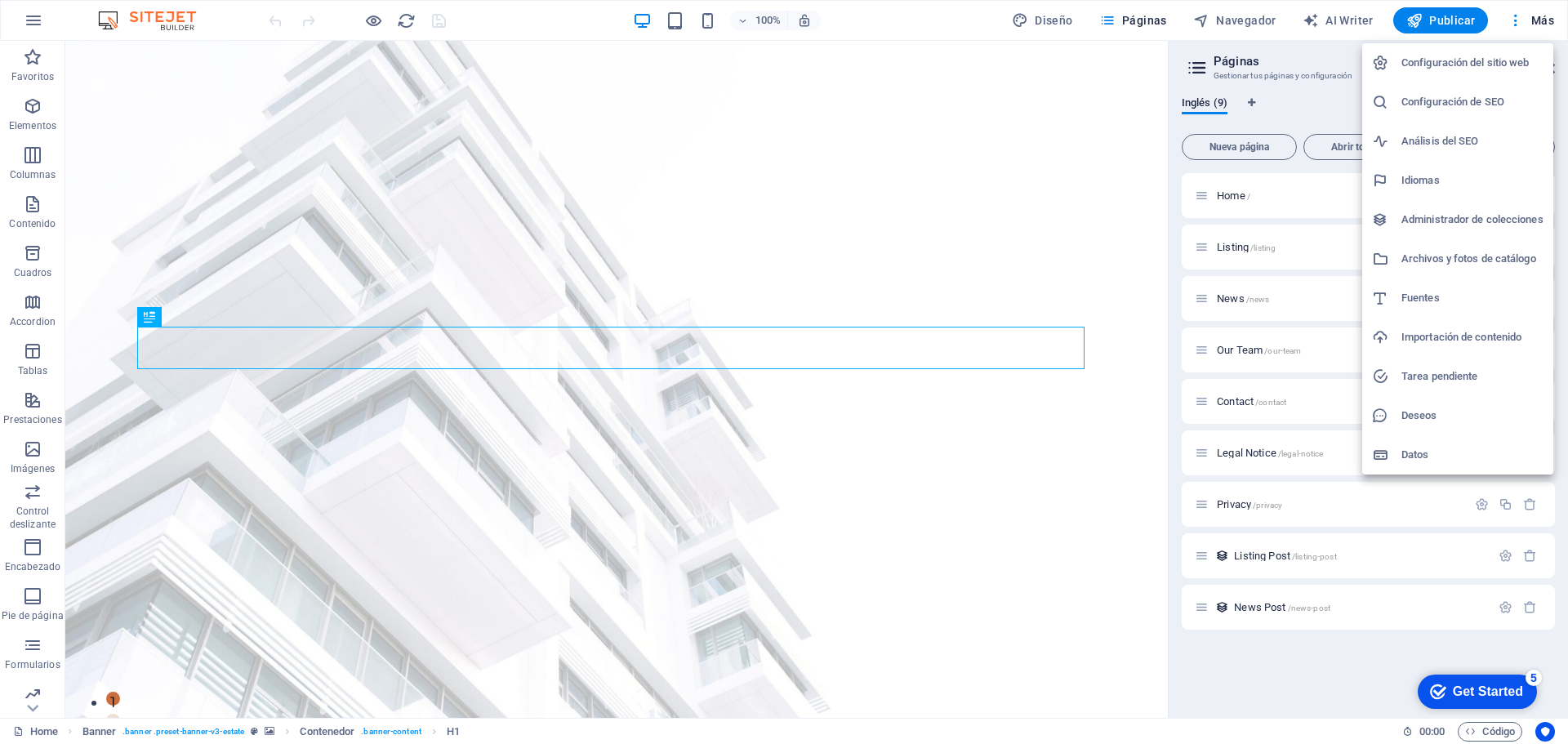
click at [1511, 19] on div at bounding box center [784, 372] width 1568 height 744
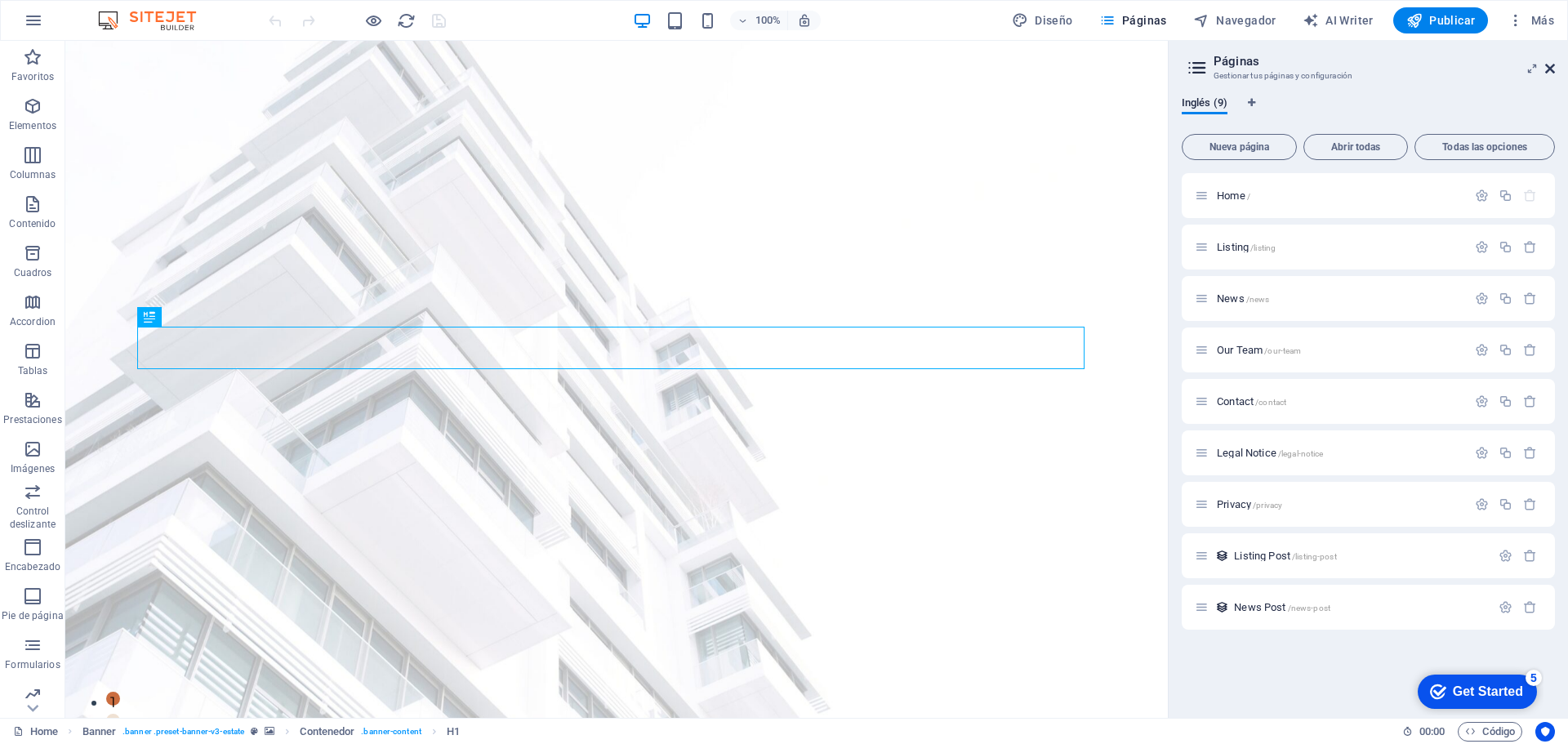
drag, startPoint x: 1550, startPoint y: 67, endPoint x: 1483, endPoint y: 26, distance: 78.5
click at [1550, 67] on icon at bounding box center [1550, 69] width 10 height 13
